Goal: Use online tool/utility: Utilize a website feature to perform a specific function

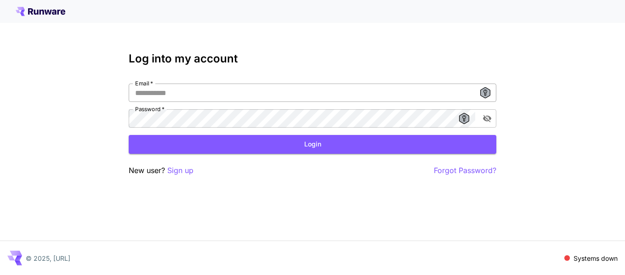
click at [201, 94] on input "Email   *" at bounding box center [313, 93] width 368 height 18
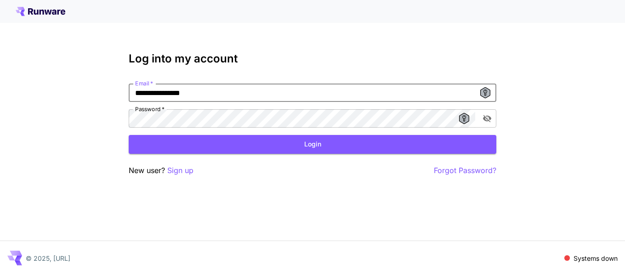
type input "**********"
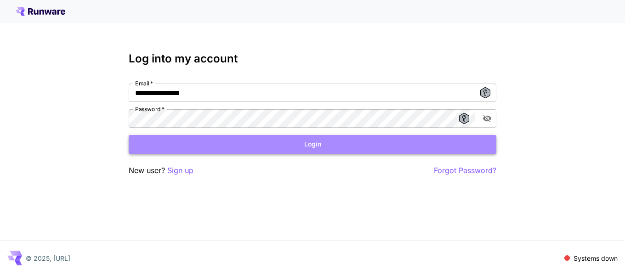
click at [297, 147] on button "Login" at bounding box center [313, 144] width 368 height 19
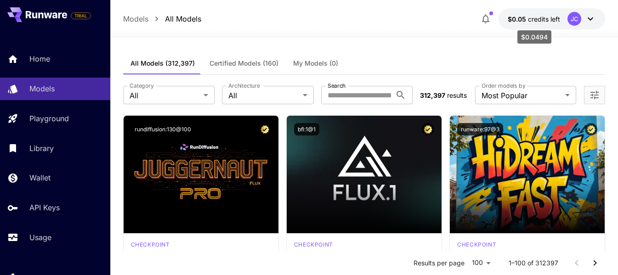
click at [531, 20] on span "credits left" at bounding box center [544, 19] width 32 height 8
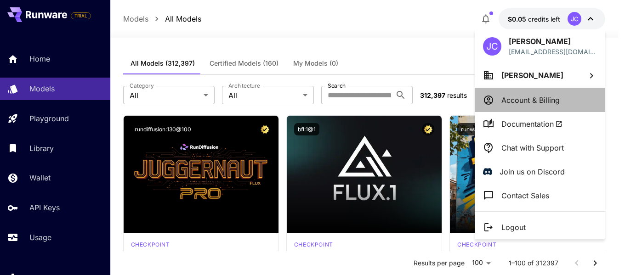
click at [526, 102] on p "Account & Billing" at bounding box center [531, 100] width 58 height 11
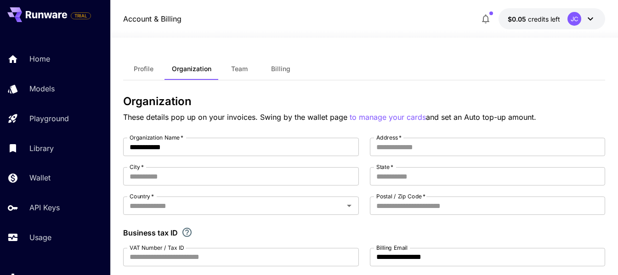
click at [248, 68] on button "Team" at bounding box center [239, 69] width 41 height 22
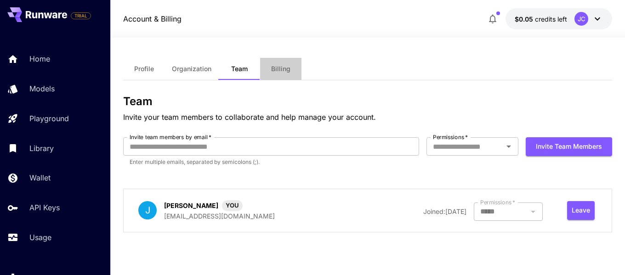
click at [279, 69] on span "Billing" at bounding box center [280, 69] width 19 height 8
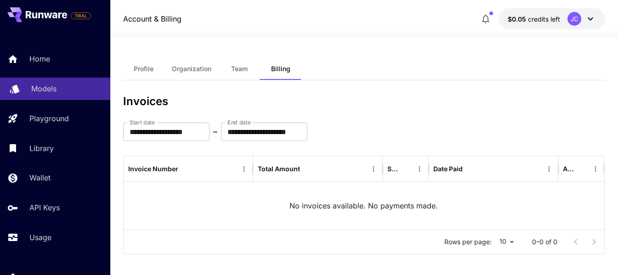
click at [33, 91] on p "Models" at bounding box center [43, 88] width 25 height 11
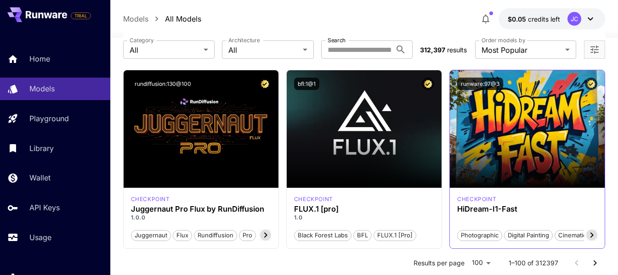
scroll to position [46, 0]
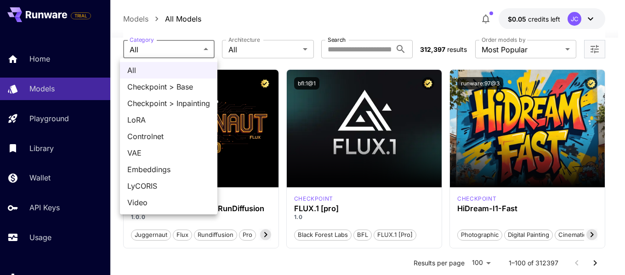
click at [360, 47] on div at bounding box center [312, 137] width 625 height 275
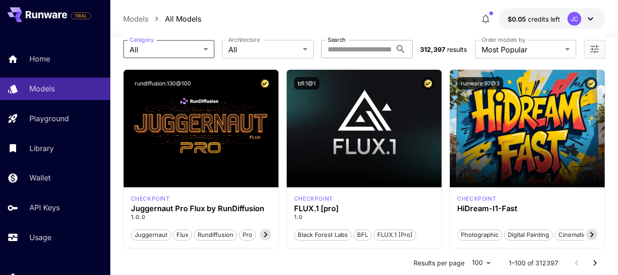
click at [353, 48] on input "Search" at bounding box center [356, 49] width 71 height 18
type input "*"
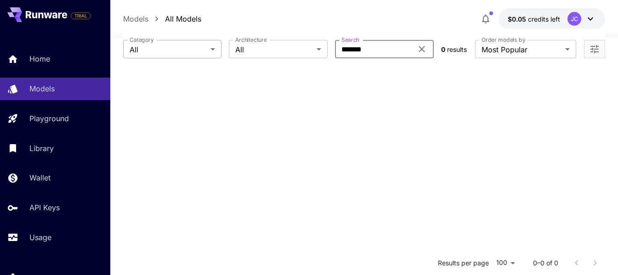
type input "*******"
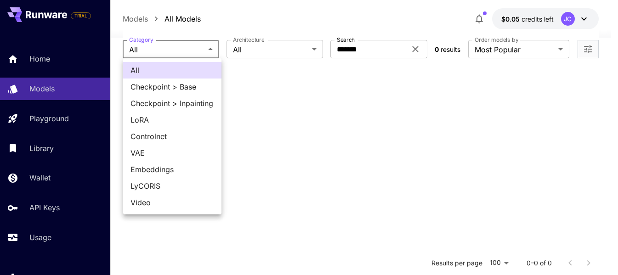
click at [202, 51] on body "**********" at bounding box center [309, 175] width 618 height 442
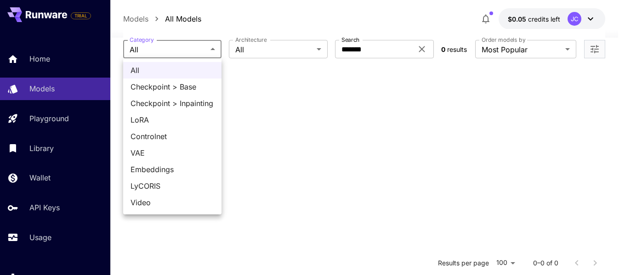
click at [423, 48] on div at bounding box center [312, 137] width 625 height 275
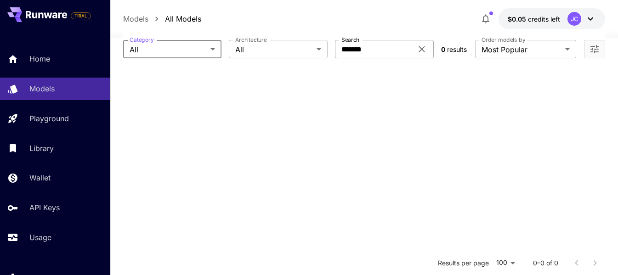
click at [423, 48] on icon at bounding box center [422, 49] width 6 height 6
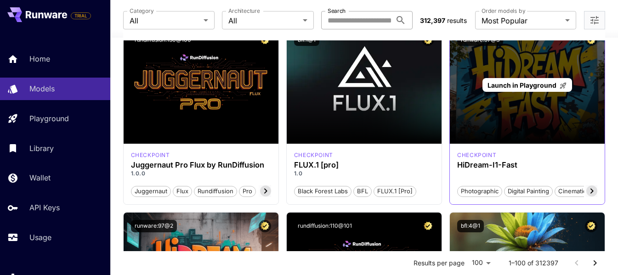
scroll to position [92, 0]
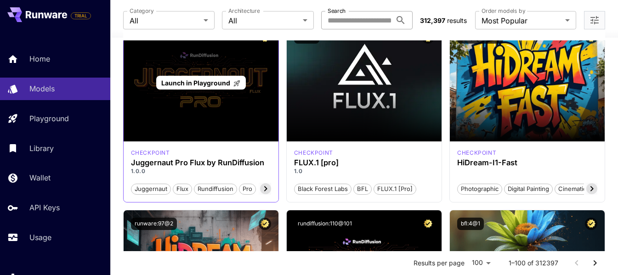
click at [204, 122] on div "Launch in Playground" at bounding box center [201, 83] width 155 height 118
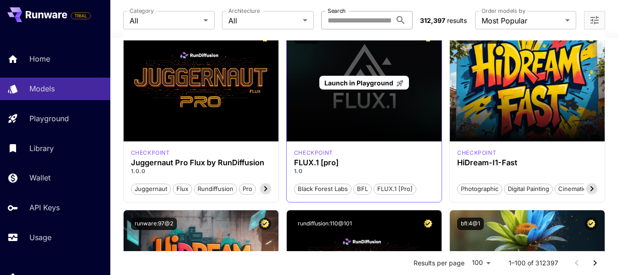
click at [373, 83] on span "Launch in Playground" at bounding box center [359, 83] width 69 height 8
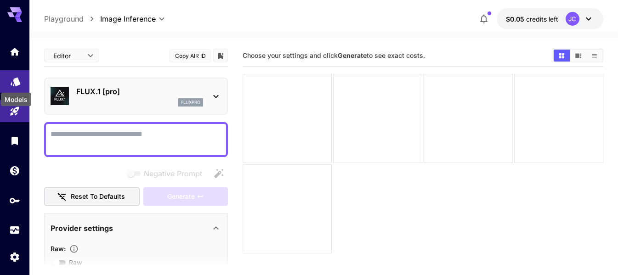
click at [11, 80] on icon "Models" at bounding box center [15, 79] width 11 height 11
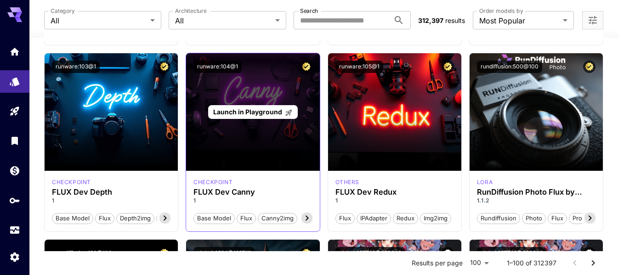
scroll to position [828, 0]
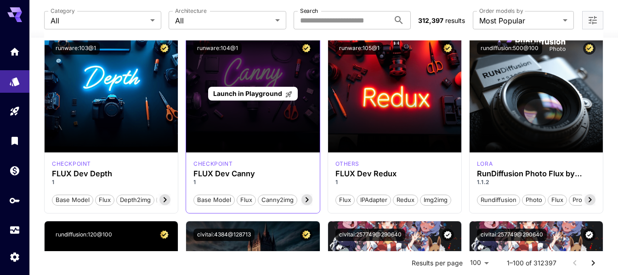
click at [228, 91] on span "Launch in Playground" at bounding box center [247, 94] width 69 height 8
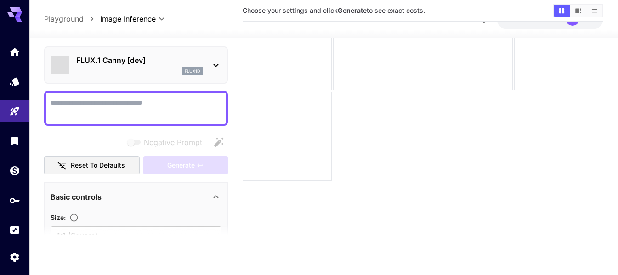
scroll to position [73, 0]
click at [126, 101] on textarea "Negative Prompt" at bounding box center [136, 108] width 171 height 22
paste textarea "**********"
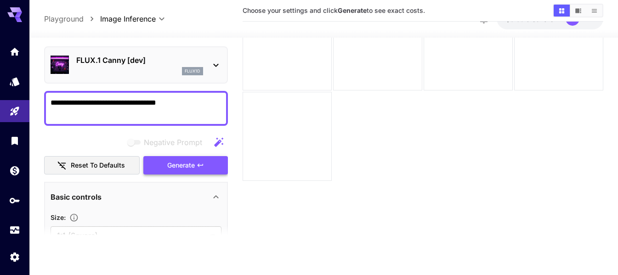
type textarea "**********"
click at [192, 163] on span "Generate" at bounding box center [181, 165] width 28 height 11
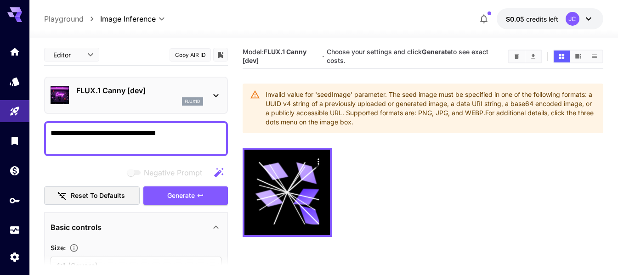
scroll to position [0, 0]
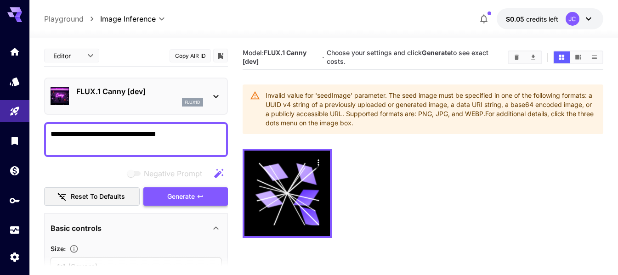
click at [186, 199] on span "Generate" at bounding box center [181, 196] width 28 height 11
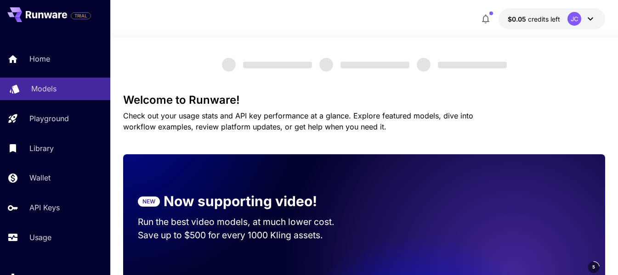
click at [50, 90] on p "Models" at bounding box center [43, 88] width 25 height 11
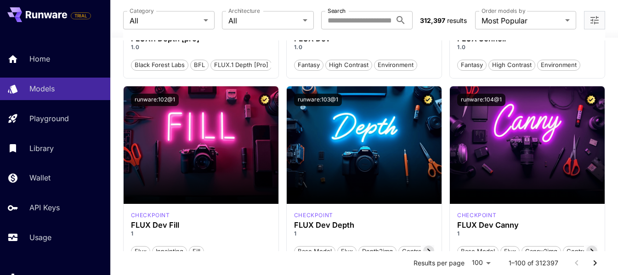
scroll to position [965, 0]
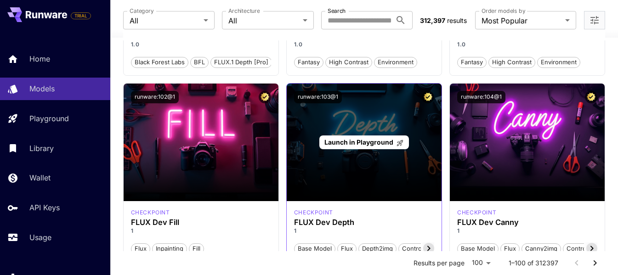
click at [360, 141] on span "Launch in Playground" at bounding box center [359, 142] width 69 height 8
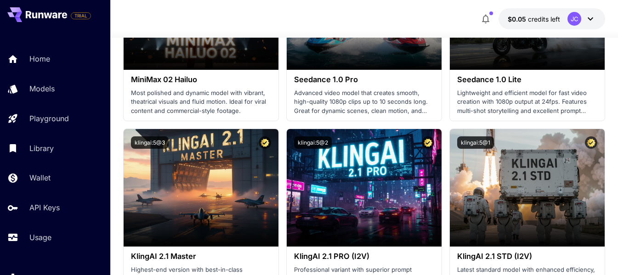
scroll to position [368, 0]
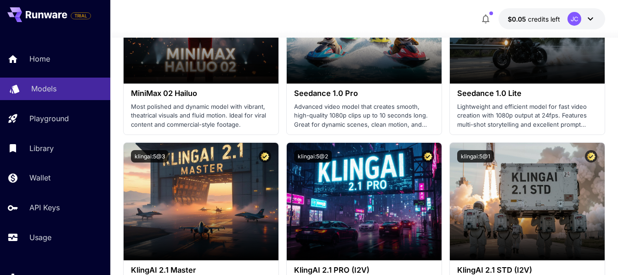
click at [46, 86] on p "Models" at bounding box center [43, 88] width 25 height 11
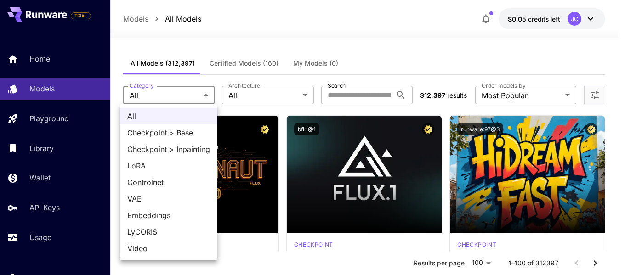
click at [207, 95] on div at bounding box center [312, 137] width 625 height 275
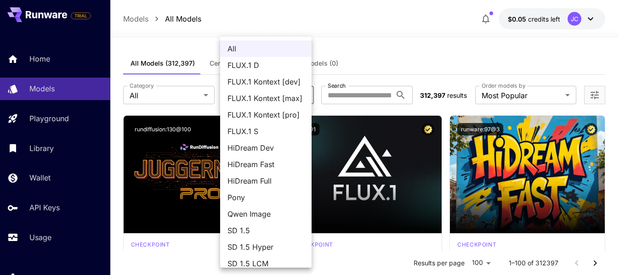
click at [374, 47] on div at bounding box center [312, 137] width 625 height 275
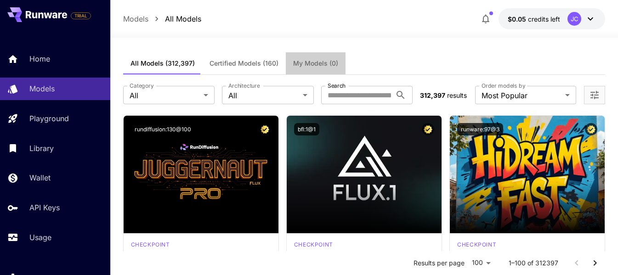
click at [313, 59] on button "My Models (0)" at bounding box center [316, 63] width 60 height 22
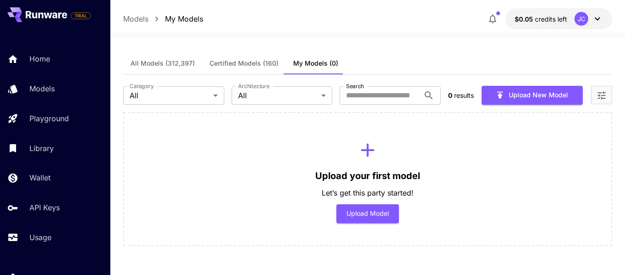
click at [178, 62] on span "All Models (312,397)" at bounding box center [163, 63] width 64 height 8
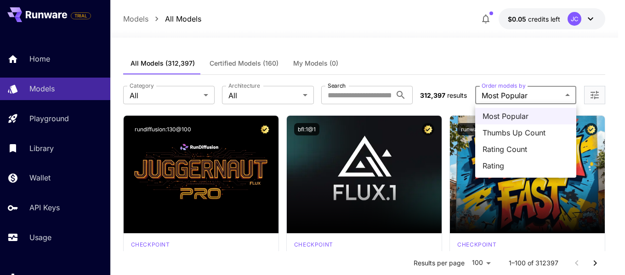
click at [526, 134] on span "Thumbs Up Count" at bounding box center [526, 132] width 86 height 11
type input "**********"
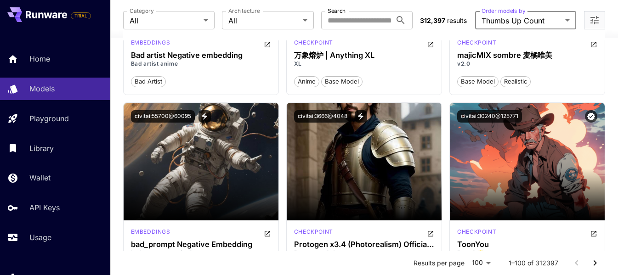
scroll to position [4782, 0]
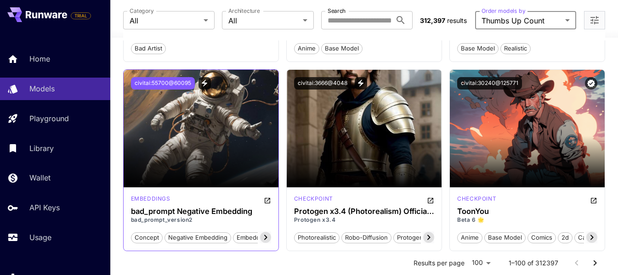
click at [142, 83] on button "civitai:55700@60095" at bounding box center [163, 83] width 64 height 12
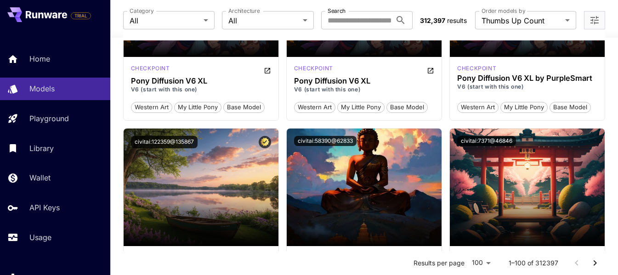
scroll to position [0, 0]
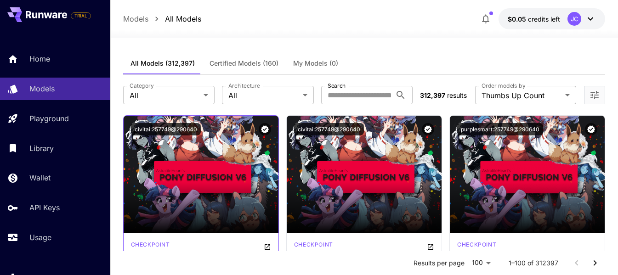
click at [168, 128] on button "civitai:257749@290640" at bounding box center [166, 129] width 70 height 12
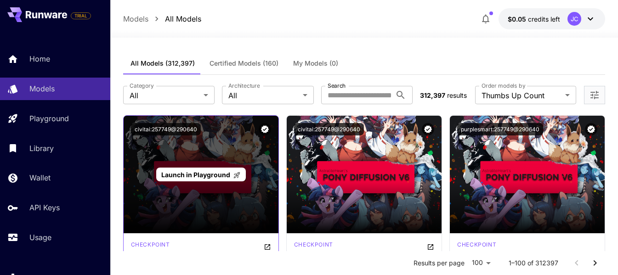
click at [206, 174] on span "Launch in Playground" at bounding box center [195, 175] width 69 height 8
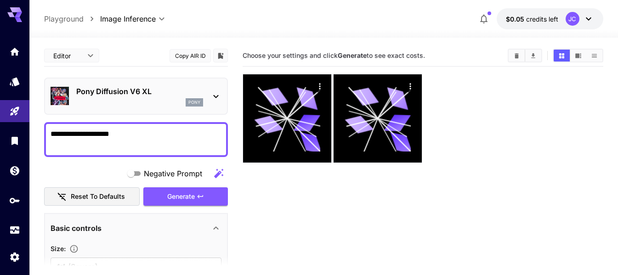
drag, startPoint x: 119, startPoint y: 137, endPoint x: 36, endPoint y: 139, distance: 82.8
click at [36, 139] on div "**********" at bounding box center [309, 174] width 618 height 348
type textarea "*********"
click at [189, 194] on span "Generate" at bounding box center [181, 196] width 28 height 11
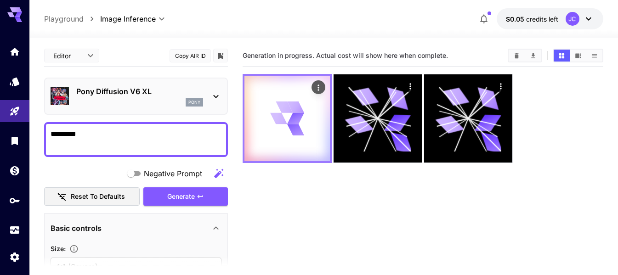
click at [297, 97] on div at bounding box center [288, 119] width 86 height 86
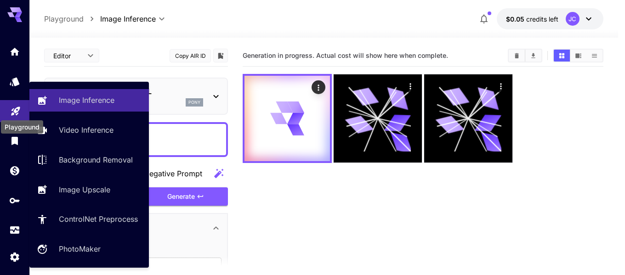
click at [11, 106] on icon "Playground" at bounding box center [15, 108] width 11 height 11
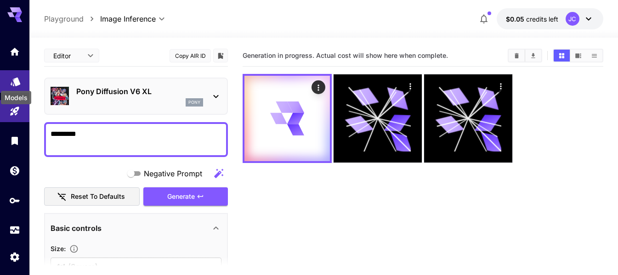
click at [11, 81] on icon "Models" at bounding box center [16, 79] width 10 height 9
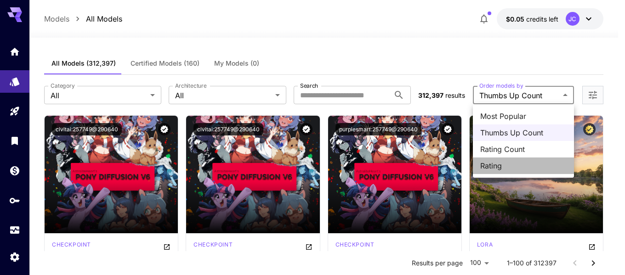
click at [497, 165] on span "Rating" at bounding box center [523, 165] width 86 height 11
type input "******"
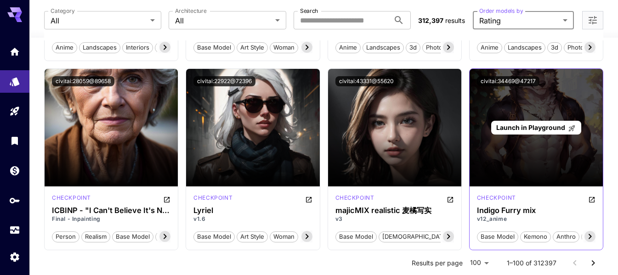
scroll to position [1379, 0]
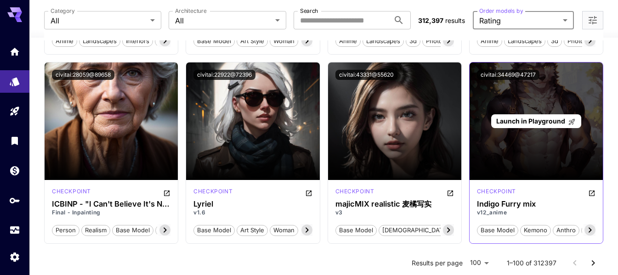
click at [537, 121] on span "Launch in Playground" at bounding box center [531, 121] width 69 height 8
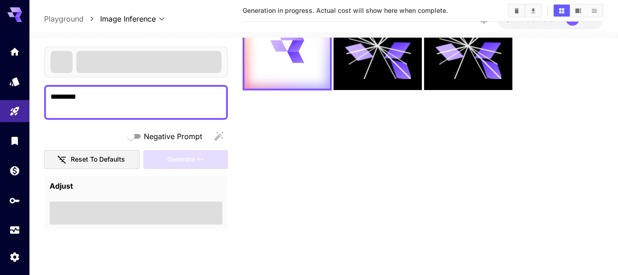
scroll to position [73, 0]
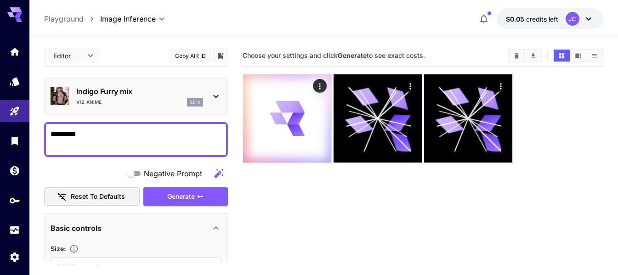
click at [126, 137] on textarea "*********" at bounding box center [136, 140] width 171 height 22
type textarea "*"
type textarea "**********"
click at [184, 192] on span "Generate" at bounding box center [181, 196] width 28 height 11
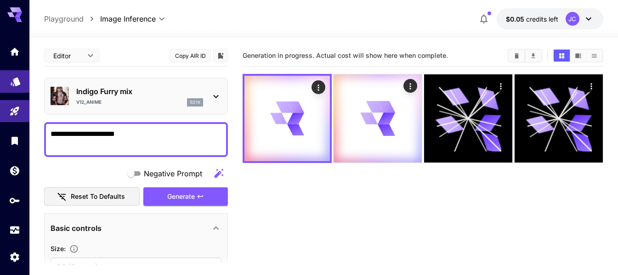
click at [16, 82] on icon "Models" at bounding box center [16, 78] width 10 height 9
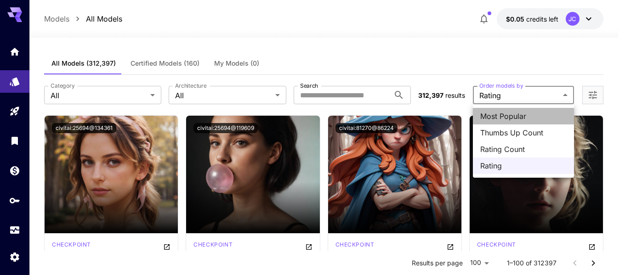
click at [519, 116] on span "Most Popular" at bounding box center [523, 116] width 86 height 11
type input "**********"
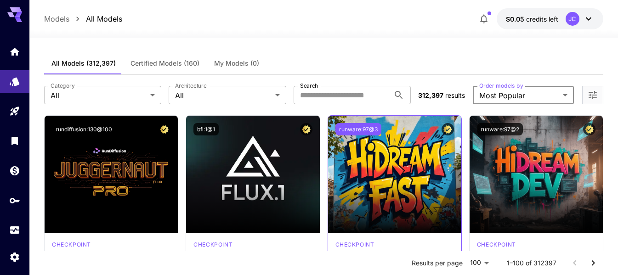
click at [361, 129] on button "runware:97@3" at bounding box center [359, 129] width 46 height 12
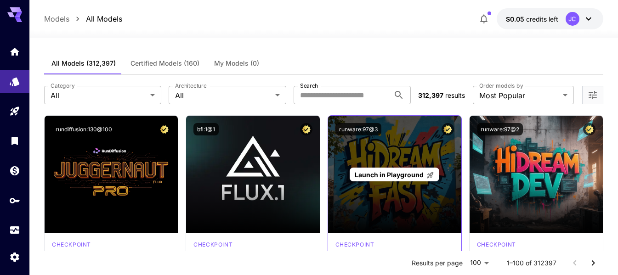
click at [400, 175] on span "Launch in Playground" at bounding box center [389, 175] width 69 height 8
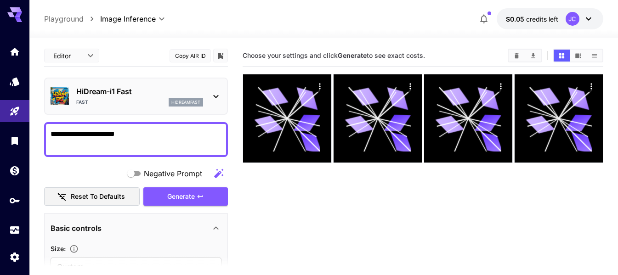
drag, startPoint x: 147, startPoint y: 134, endPoint x: 31, endPoint y: 131, distance: 115.9
click at [31, 131] on div "**********" at bounding box center [309, 174] width 618 height 348
type textarea "***"
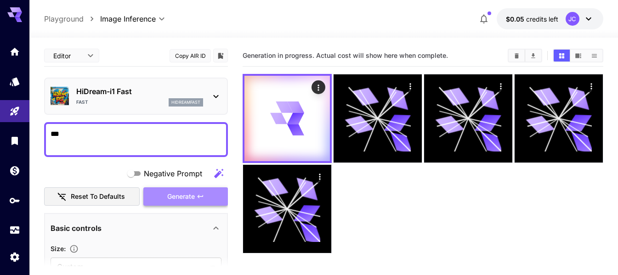
click at [171, 190] on button "Generate" at bounding box center [185, 197] width 85 height 19
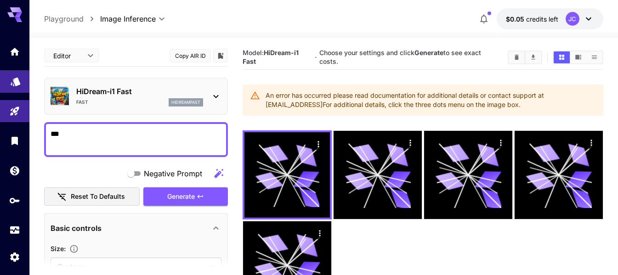
click at [16, 84] on icon "Models" at bounding box center [15, 78] width 11 height 11
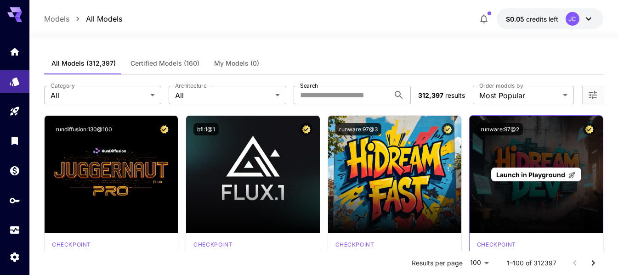
click at [541, 156] on div "Launch in Playground" at bounding box center [536, 175] width 133 height 118
click at [535, 175] on span "Launch in Playground" at bounding box center [531, 175] width 69 height 8
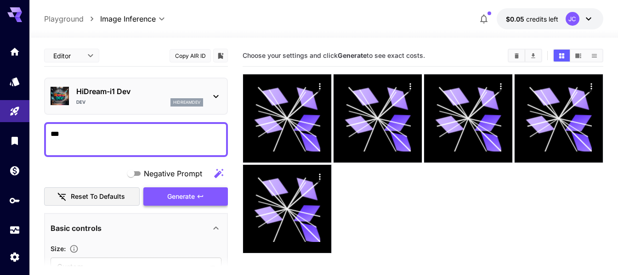
click at [191, 195] on span "Generate" at bounding box center [181, 196] width 28 height 11
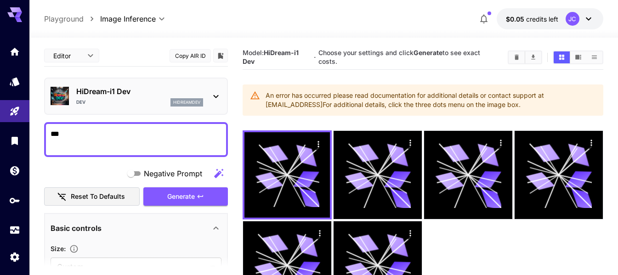
drag, startPoint x: 266, startPoint y: 94, endPoint x: 536, endPoint y: 109, distance: 270.3
click at [536, 109] on div "An error has occurred please read documentation for additional details or conta…" at bounding box center [431, 100] width 331 height 26
click at [247, 81] on section "Model: HiDream-i1 Dev · Choose your settings and click Generate to see exact co…" at bounding box center [423, 182] width 361 height 275
click at [22, 80] on link at bounding box center [14, 81] width 29 height 23
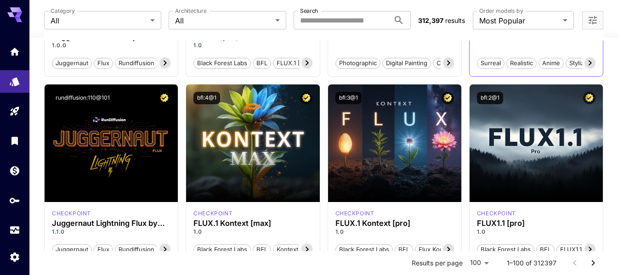
scroll to position [230, 0]
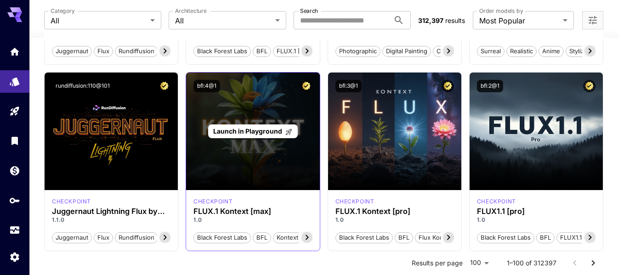
click at [229, 120] on div "Launch in Playground" at bounding box center [252, 132] width 133 height 118
click at [239, 132] on span "Launch in Playground" at bounding box center [247, 131] width 69 height 8
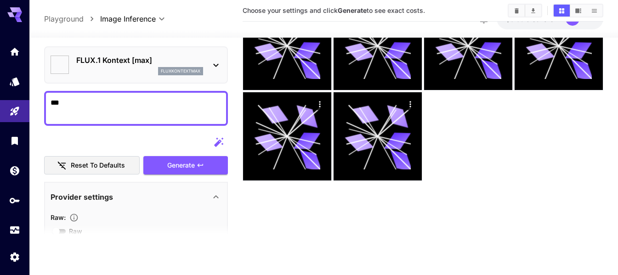
scroll to position [73, 0]
click at [187, 165] on span "Generate" at bounding box center [181, 165] width 28 height 11
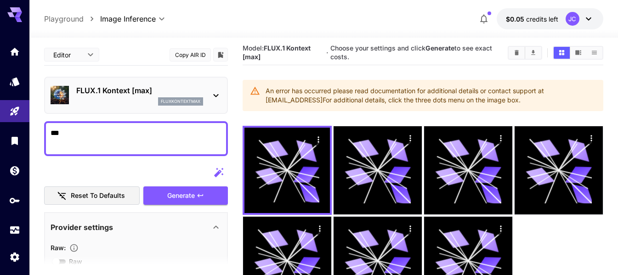
scroll to position [0, 0]
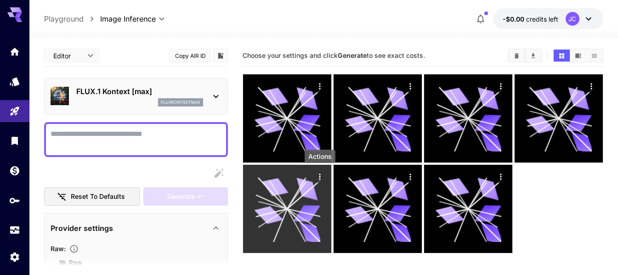
click at [320, 174] on icon "Actions" at bounding box center [319, 176] width 9 height 9
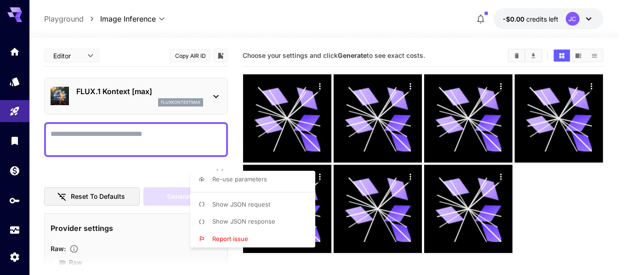
click at [72, 131] on div at bounding box center [312, 137] width 625 height 275
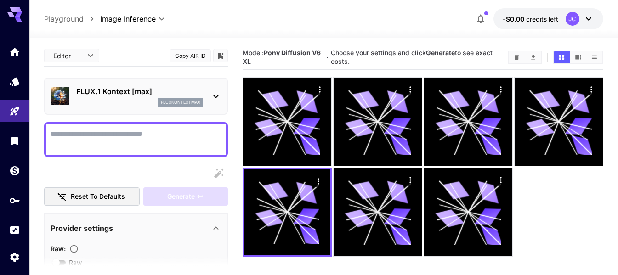
click at [72, 131] on textarea "Raw" at bounding box center [136, 140] width 171 height 22
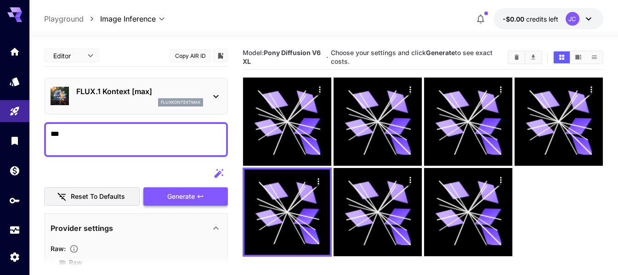
type textarea "***"
click at [196, 200] on button "Generate" at bounding box center [185, 197] width 85 height 19
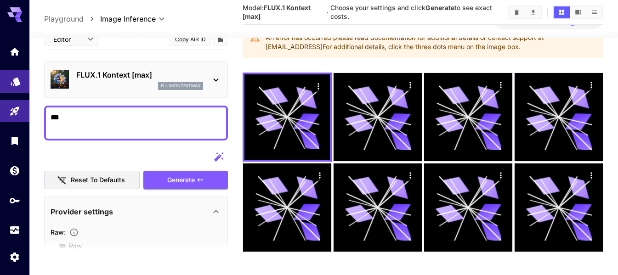
scroll to position [73, 0]
